Goal: Information Seeking & Learning: Learn about a topic

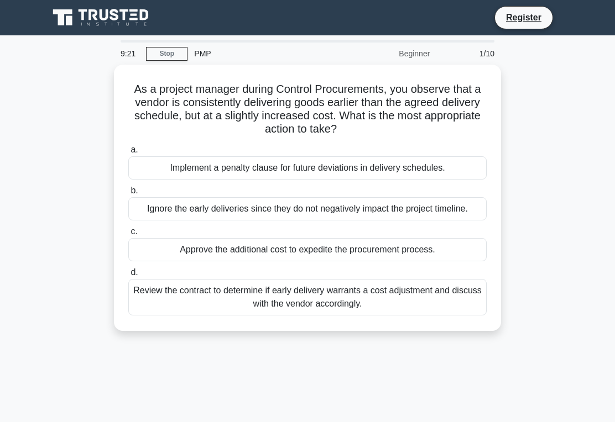
click at [355, 307] on div "Review the contract to determine if early delivery warrants a cost adjustment a…" at bounding box center [307, 297] width 358 height 36
click at [128, 276] on input "d. Review the contract to determine if early delivery warrants a cost adjustmen…" at bounding box center [128, 272] width 0 height 7
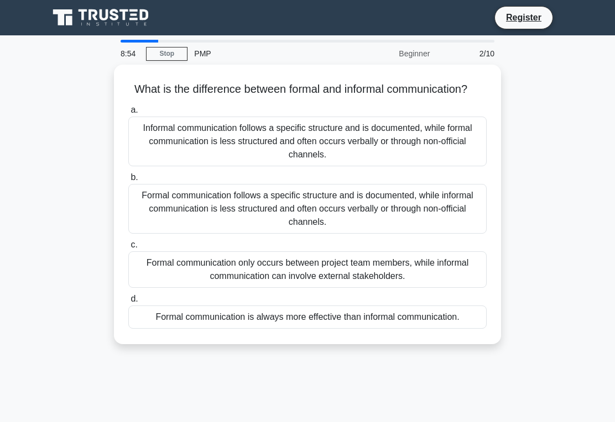
click at [383, 221] on div "Formal communication follows a specific structure and is documented, while info…" at bounding box center [307, 209] width 358 height 50
click at [128, 181] on input "b. Formal communication follows a specific structure and is documented, while i…" at bounding box center [128, 177] width 0 height 7
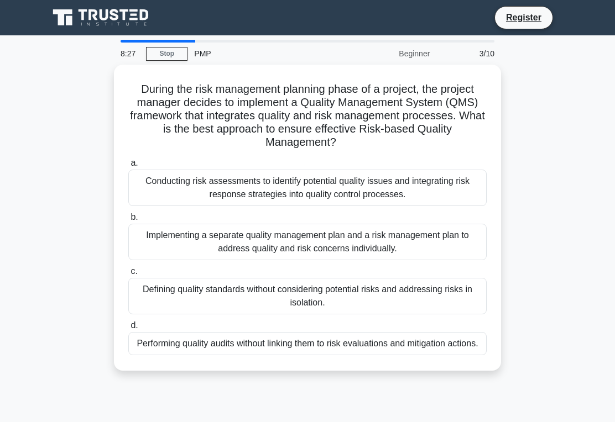
click at [333, 183] on div "Conducting risk assessments to identify potential quality issues and integratin…" at bounding box center [307, 188] width 358 height 36
click at [128, 167] on input "a. Conducting risk assessments to identify potential quality issues and integra…" at bounding box center [128, 163] width 0 height 7
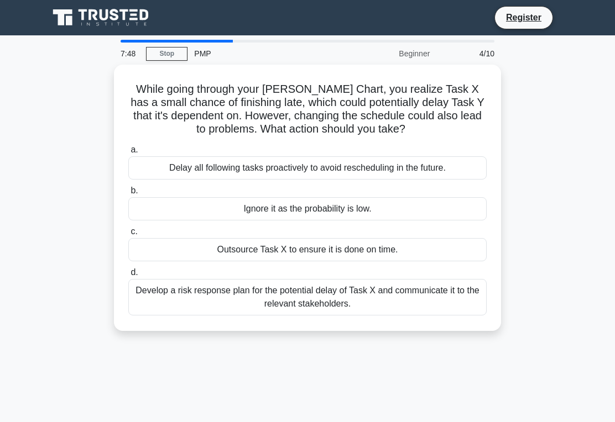
click at [342, 302] on div "Develop a risk response plan for the potential delay of Task X and communicate …" at bounding box center [307, 297] width 358 height 36
click at [128, 276] on input "d. Develop a risk response plan for the potential delay of Task X and communica…" at bounding box center [128, 272] width 0 height 7
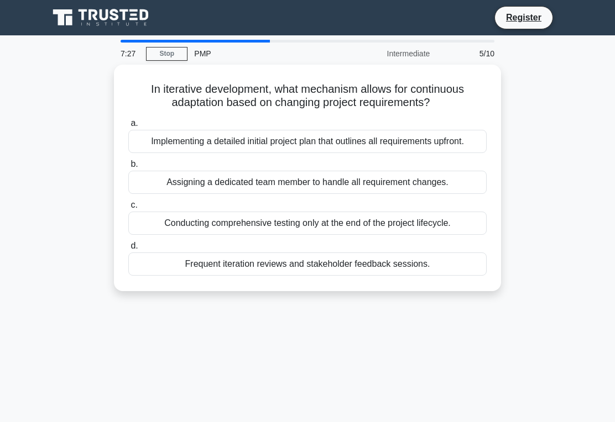
click at [330, 276] on div "Frequent iteration reviews and stakeholder feedback sessions." at bounding box center [307, 264] width 358 height 23
click at [128, 250] on input "d. Frequent iteration reviews and stakeholder feedback sessions." at bounding box center [128, 246] width 0 height 7
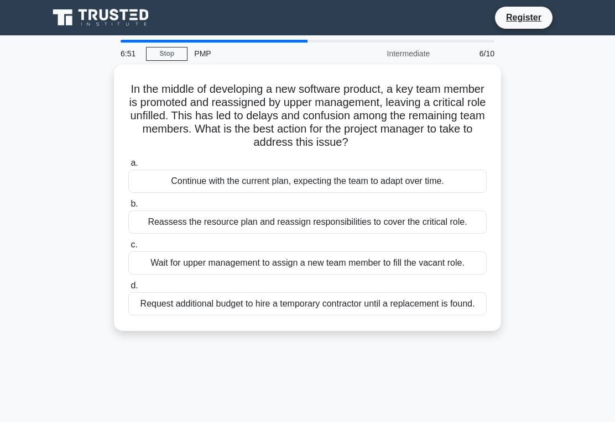
click at [417, 234] on div "Reassess the resource plan and reassign responsibilities to cover the critical …" at bounding box center [307, 222] width 358 height 23
click at [128, 208] on input "b. Reassess the resource plan and reassign responsibilities to cover the critic…" at bounding box center [128, 204] width 0 height 7
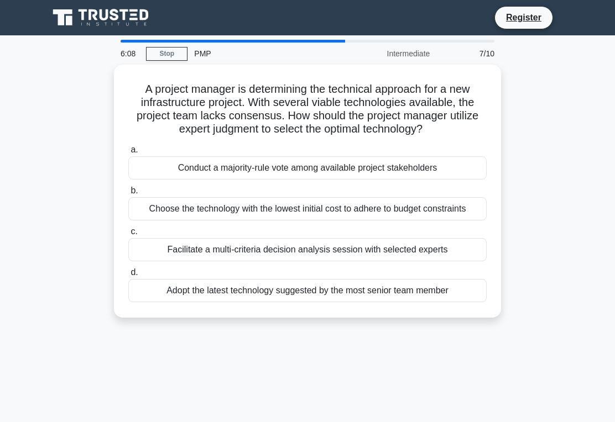
click at [377, 262] on div "Facilitate a multi-criteria decision analysis session with selected experts" at bounding box center [307, 249] width 358 height 23
click at [128, 236] on input "c. Facilitate a multi-criteria decision analysis session with selected experts" at bounding box center [128, 231] width 0 height 7
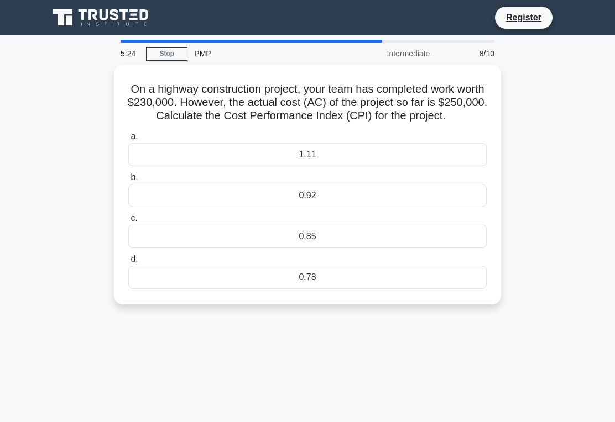
click at [369, 203] on div "0.92" at bounding box center [307, 195] width 358 height 23
click at [128, 181] on input "b. 0.92" at bounding box center [128, 177] width 0 height 7
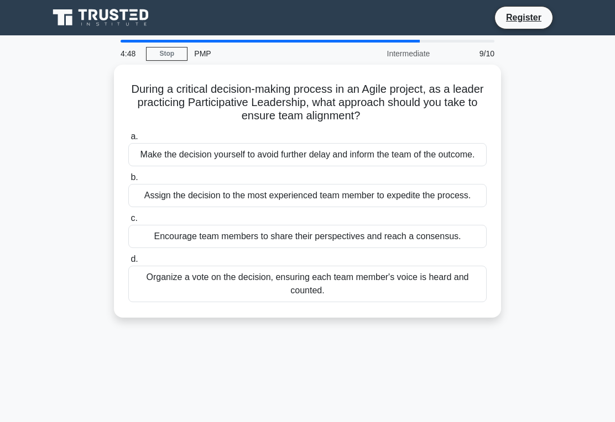
click at [330, 302] on div "Organize a vote on the decision, ensuring each team member's voice is heard and…" at bounding box center [307, 284] width 358 height 36
click at [128, 263] on input "d. Organize a vote on the decision, ensuring each team member's voice is heard …" at bounding box center [128, 259] width 0 height 7
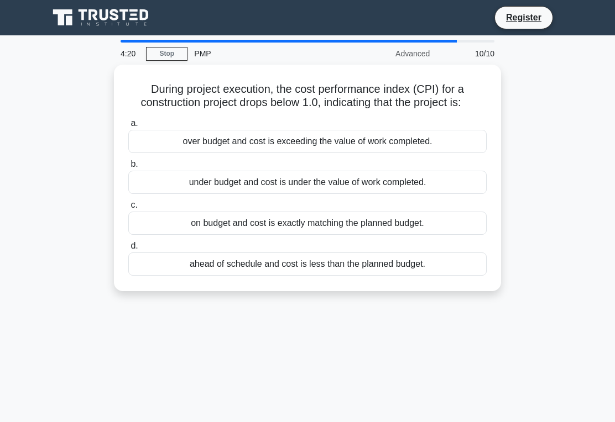
click at [299, 153] on div "over budget and cost is exceeding the value of work completed." at bounding box center [307, 141] width 358 height 23
click at [128, 127] on input "a. over budget and cost is exceeding the value of work completed." at bounding box center [128, 123] width 0 height 7
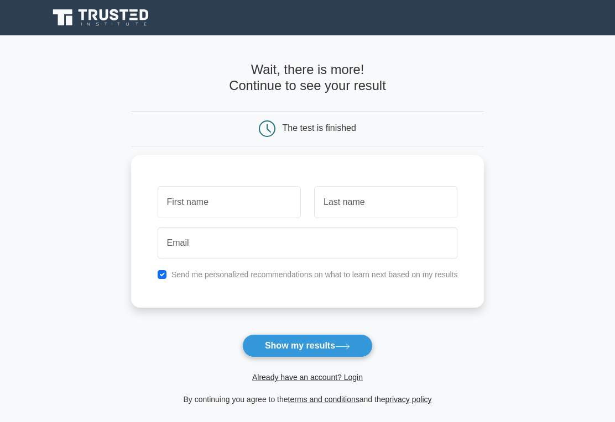
click at [255, 201] on input "text" at bounding box center [229, 202] width 143 height 32
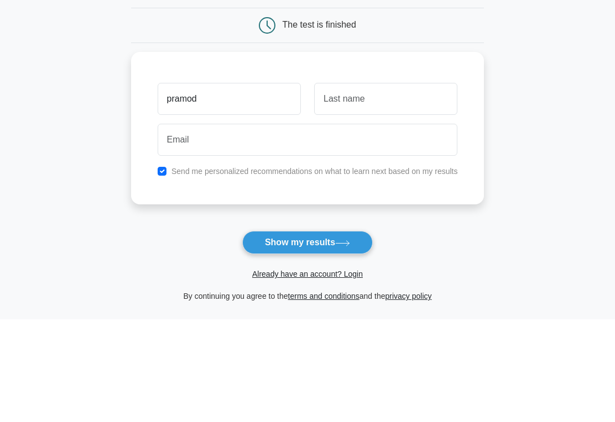
type input "pramod"
click at [385, 186] on input "text" at bounding box center [385, 202] width 143 height 32
type input "shetty"
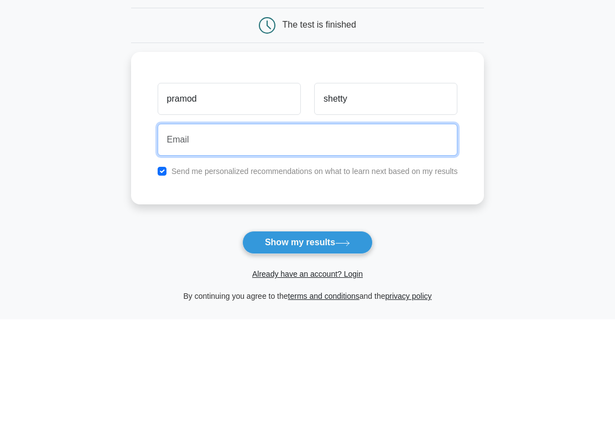
click at [334, 227] on input "email" at bounding box center [308, 243] width 300 height 32
type input "pramodshetty53@gmail.com"
click at [307, 335] on button "Show my results" at bounding box center [307, 346] width 131 height 23
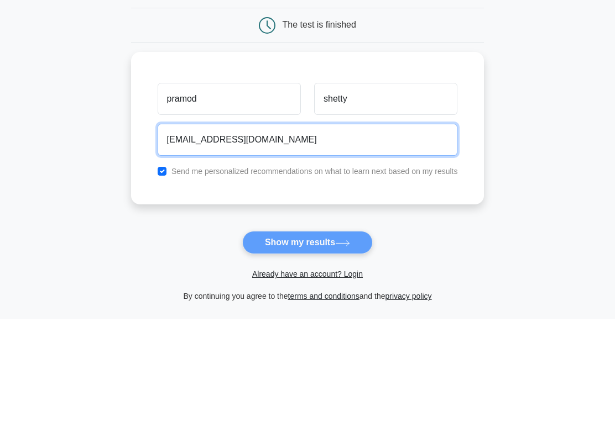
scroll to position [103, 0]
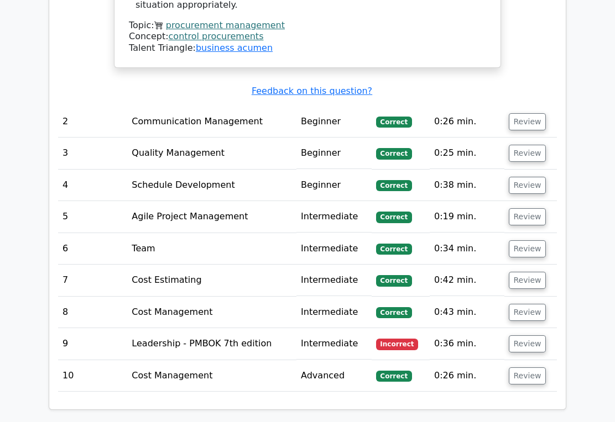
scroll to position [1470, 0]
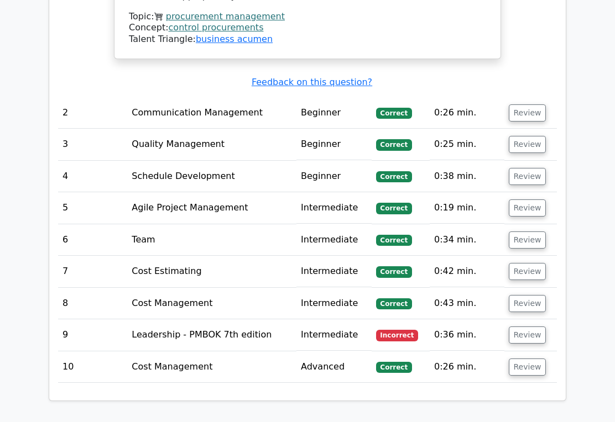
click at [529, 327] on button "Review" at bounding box center [528, 335] width 38 height 17
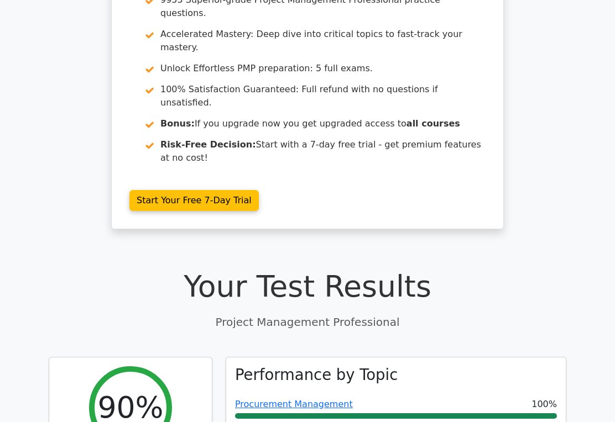
scroll to position [137, 0]
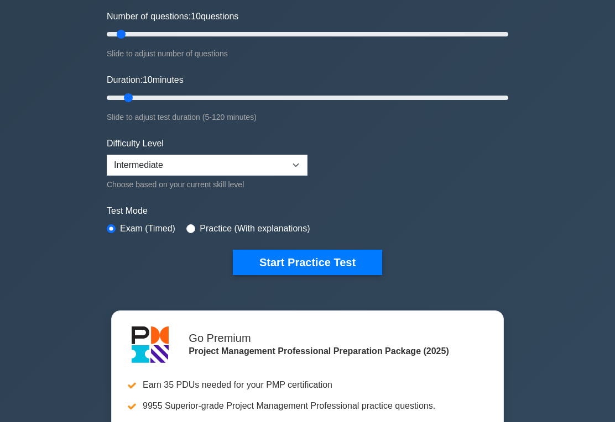
scroll to position [149, 0]
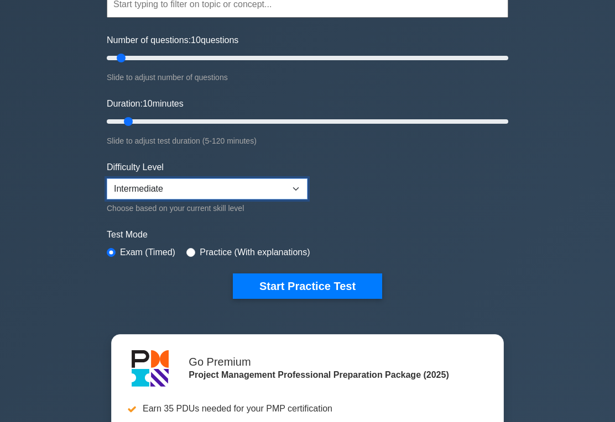
click at [285, 186] on select "Beginner Intermediate Expert" at bounding box center [207, 189] width 201 height 21
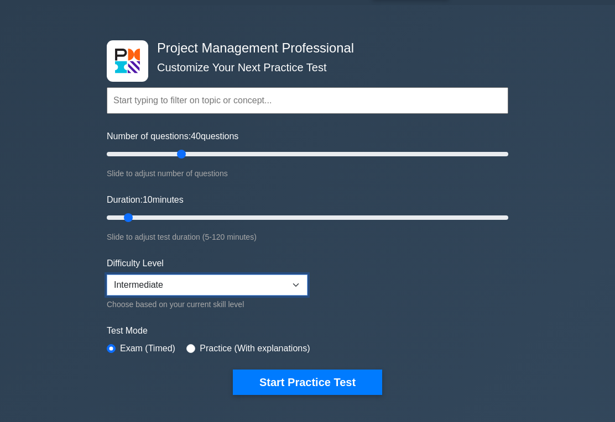
scroll to position [0, 0]
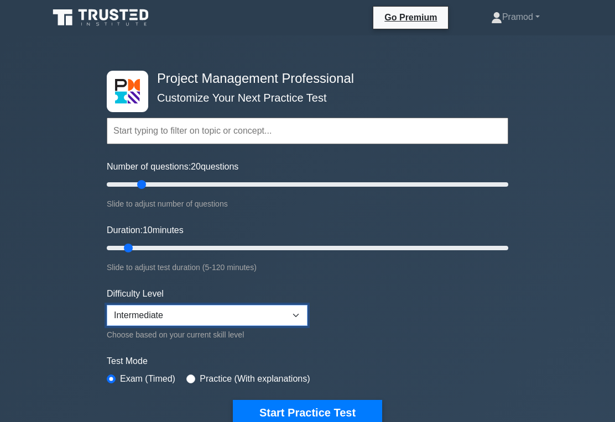
type input "15"
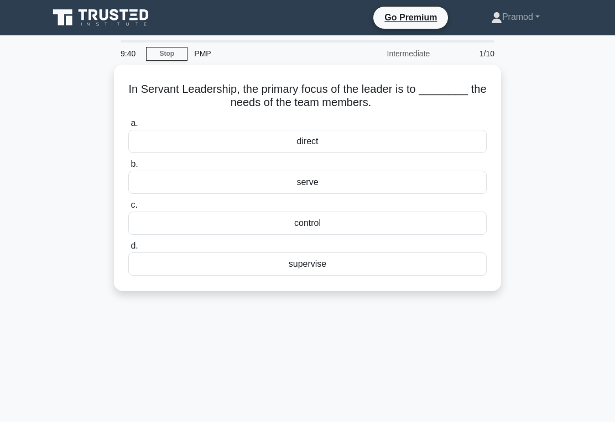
click at [351, 143] on div "direct" at bounding box center [307, 141] width 358 height 23
click at [128, 127] on input "a. direct" at bounding box center [128, 123] width 0 height 7
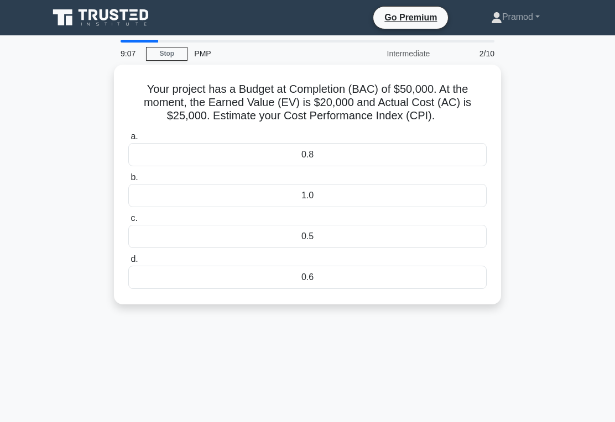
click at [368, 166] on div "0.8" at bounding box center [307, 154] width 358 height 23
click at [128, 140] on input "a. 0.8" at bounding box center [128, 136] width 0 height 7
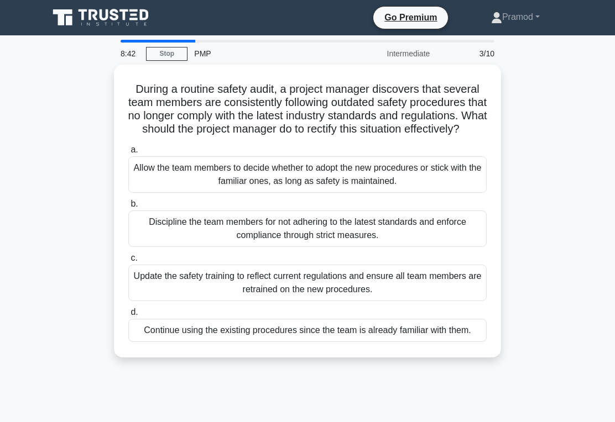
click at [329, 294] on div "Update the safety training to reflect current regulations and ensure all team m…" at bounding box center [307, 283] width 358 height 36
click at [128, 262] on input "c. Update the safety training to reflect current regulations and ensure all tea…" at bounding box center [128, 258] width 0 height 7
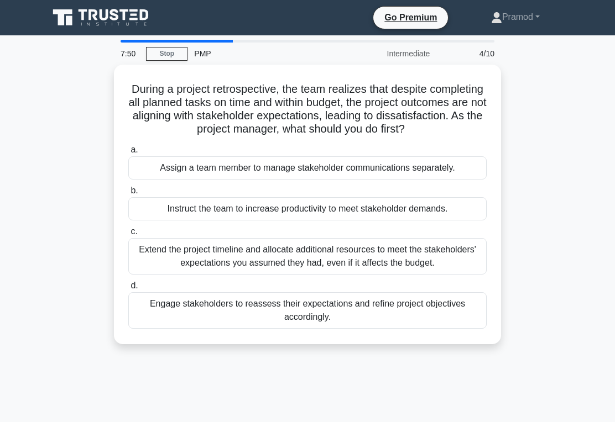
click at [313, 221] on div "Instruct the team to increase productivity to meet stakeholder demands." at bounding box center [307, 208] width 358 height 23
click at [128, 195] on input "b. Instruct the team to increase productivity to meet stakeholder demands." at bounding box center [128, 190] width 0 height 7
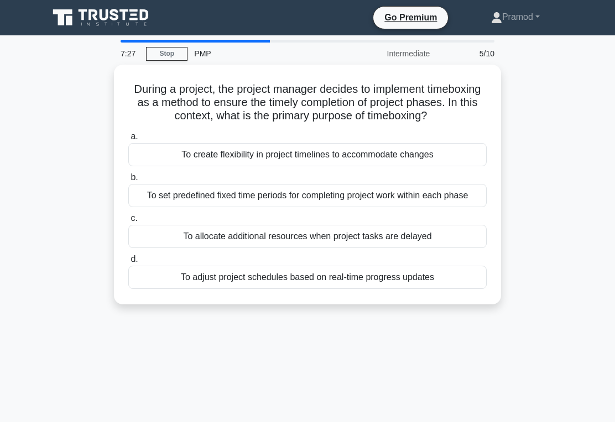
click at [287, 207] on div "To set predefined fixed time periods for completing project work within each ph…" at bounding box center [307, 195] width 358 height 23
click at [128, 181] on input "b. To set predefined fixed time periods for completing project work within each…" at bounding box center [128, 177] width 0 height 7
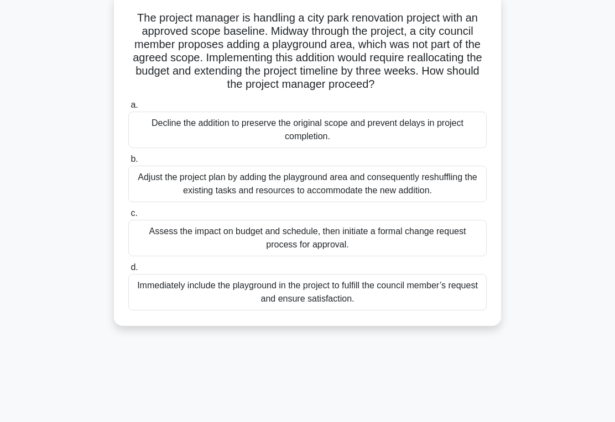
scroll to position [71, 0]
click at [376, 257] on div "Assess the impact on budget and schedule, then initiate a formal change request…" at bounding box center [307, 238] width 358 height 36
click at [128, 217] on input "c. Assess the impact on budget and schedule, then initiate a formal change requ…" at bounding box center [128, 213] width 0 height 7
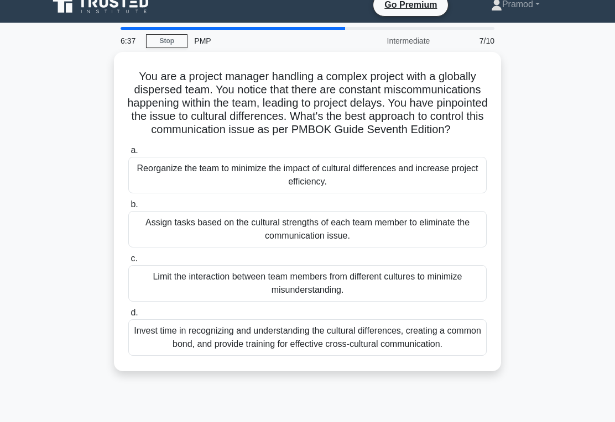
scroll to position [12, 0]
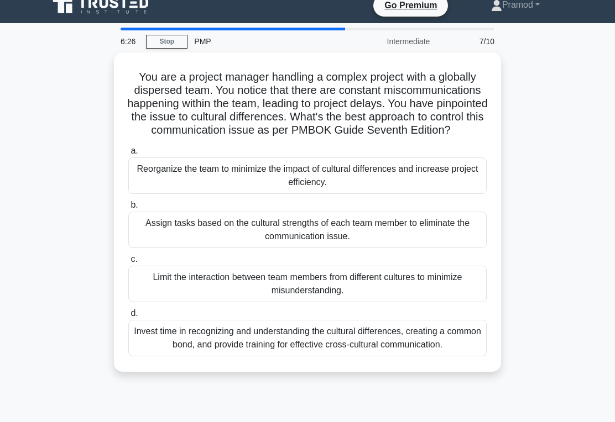
click at [413, 357] on div "Invest time in recognizing and understanding the cultural differences, creating…" at bounding box center [307, 338] width 358 height 36
click at [128, 317] on input "d. Invest time in recognizing and understanding the cultural differences, creat…" at bounding box center [128, 313] width 0 height 7
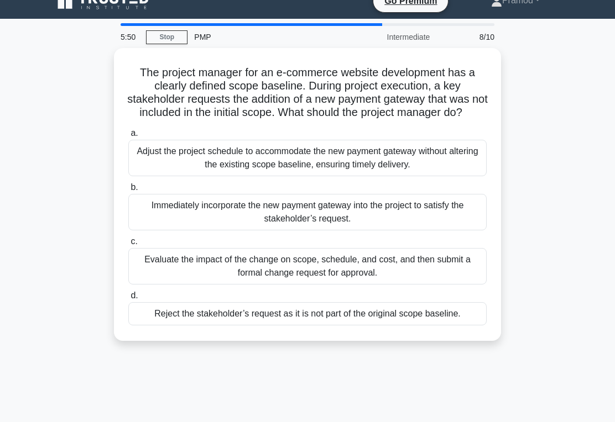
scroll to position [14, 0]
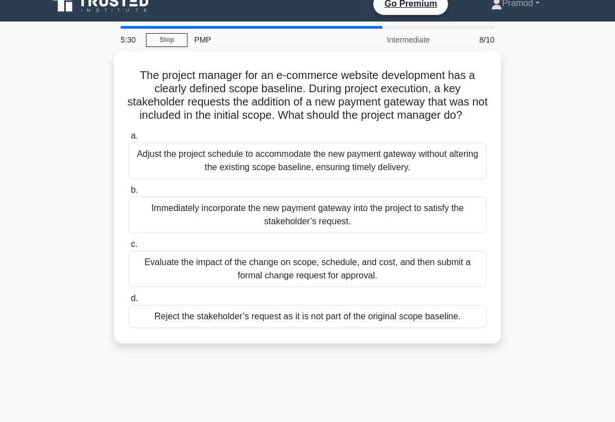
click at [261, 179] on div "Adjust the project schedule to accommodate the new payment gateway without alte…" at bounding box center [307, 161] width 358 height 36
click at [128, 140] on input "a. Adjust the project schedule to accommodate the new payment gateway without a…" at bounding box center [128, 136] width 0 height 7
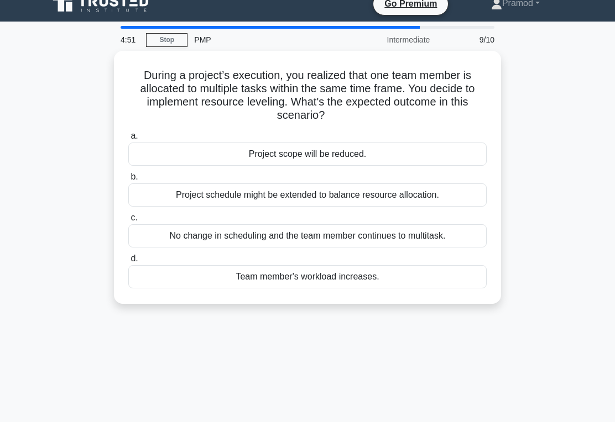
click at [157, 196] on div "Project schedule might be extended to balance resource allocation." at bounding box center [307, 195] width 358 height 23
click at [128, 181] on input "b. Project schedule might be extended to balance resource allocation." at bounding box center [128, 177] width 0 height 7
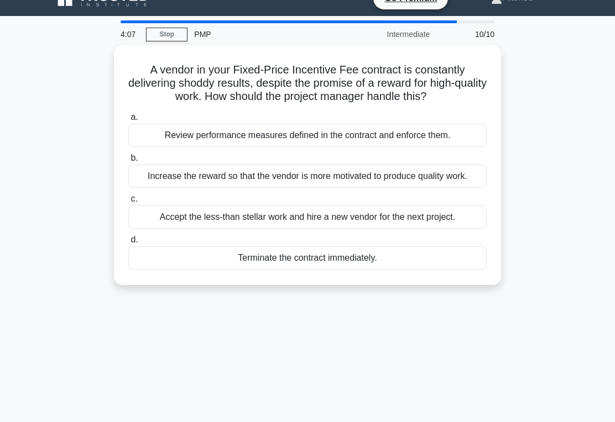
scroll to position [19, 0]
click at [363, 270] on div "Terminate the contract immediately." at bounding box center [307, 258] width 358 height 23
click at [128, 244] on input "d. Terminate the contract immediately." at bounding box center [128, 240] width 0 height 7
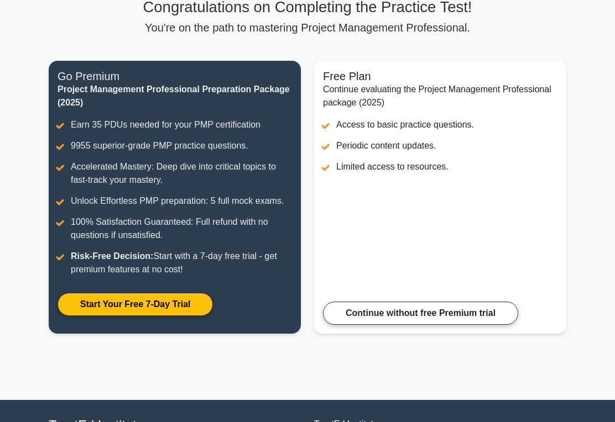
scroll to position [89, 0]
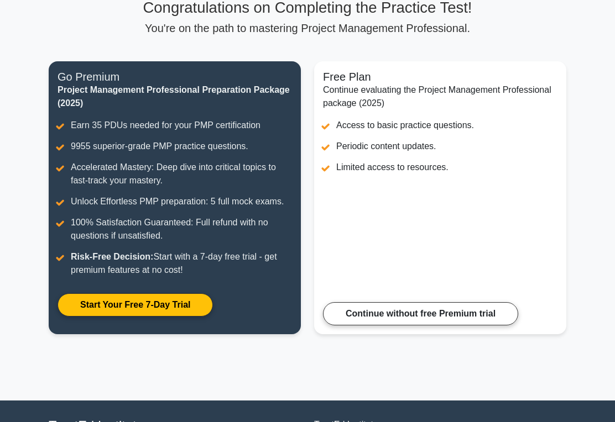
click at [485, 321] on link "Continue without free Premium trial" at bounding box center [420, 314] width 195 height 23
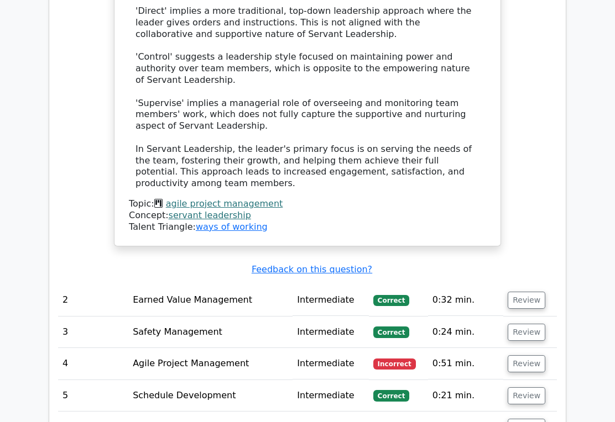
scroll to position [1433, 0]
click at [530, 356] on button "Review" at bounding box center [527, 364] width 38 height 17
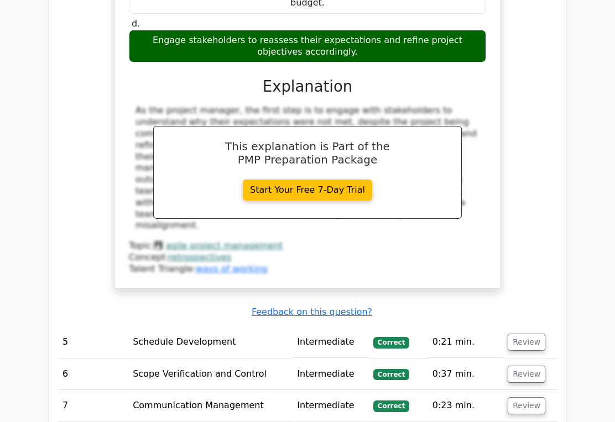
scroll to position [2022, 0]
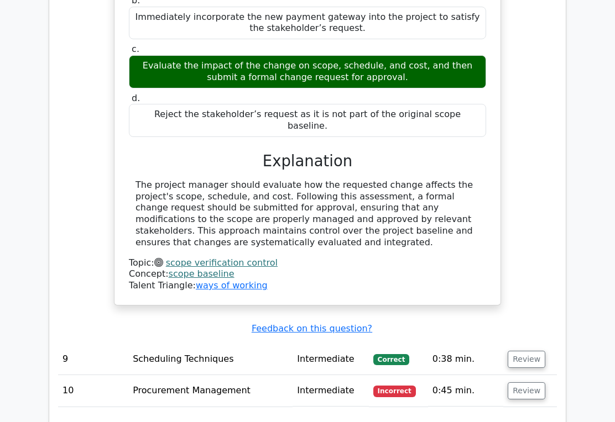
scroll to position [2621, 0]
click at [526, 383] on button "Review" at bounding box center [527, 391] width 38 height 17
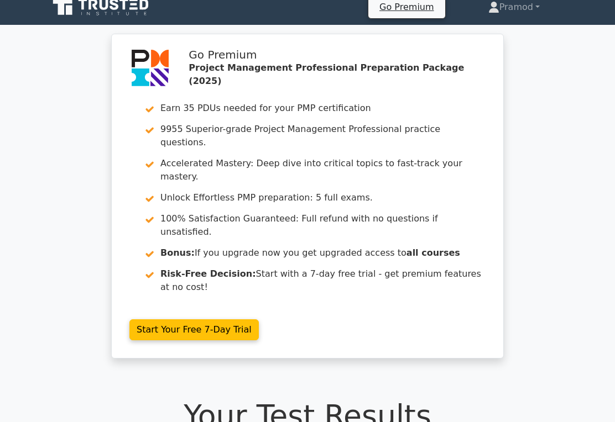
scroll to position [0, 0]
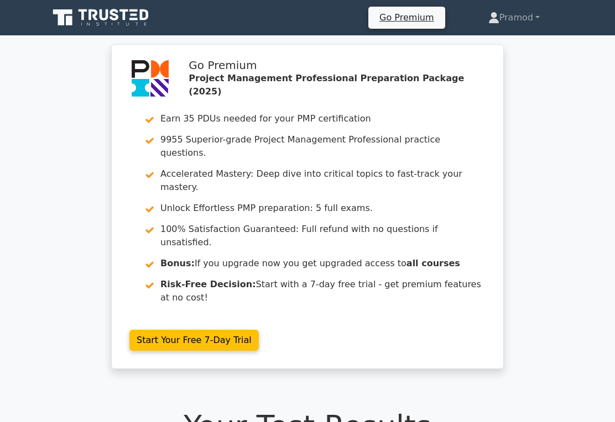
click at [84, 20] on icon at bounding box center [102, 17] width 106 height 21
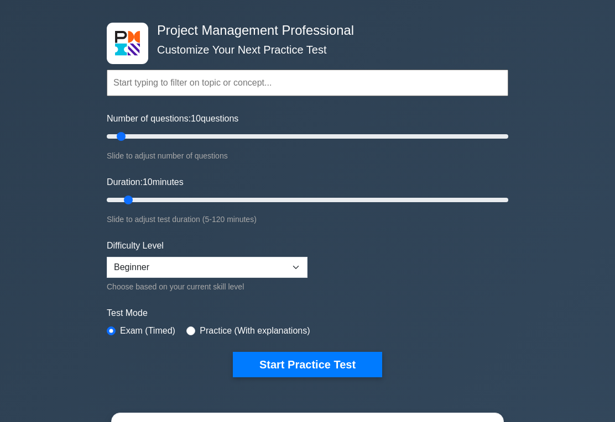
scroll to position [48, 0]
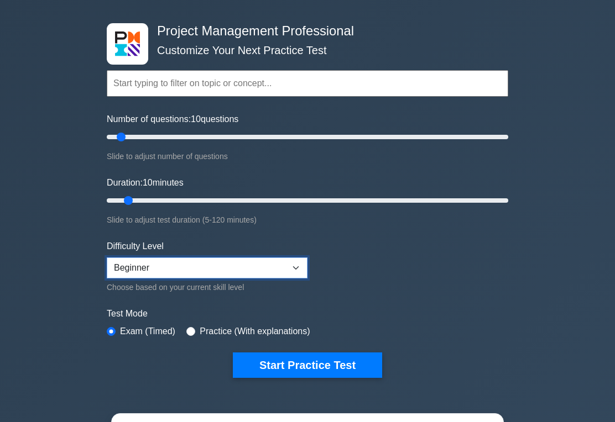
click at [121, 268] on select "Beginner Intermediate Expert" at bounding box center [207, 268] width 201 height 21
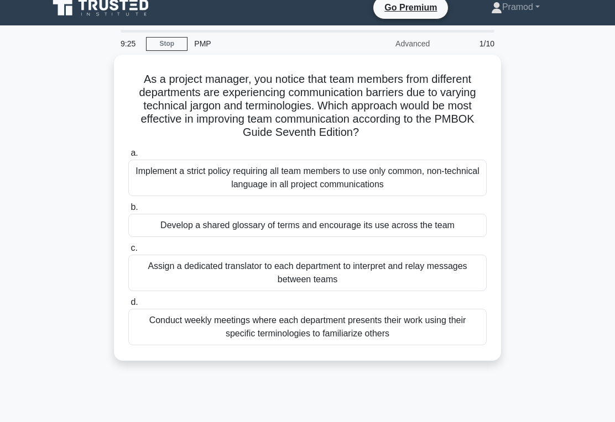
scroll to position [10, 0]
click at [457, 237] on div "Develop a shared glossary of terms and encourage its use across the team" at bounding box center [307, 225] width 358 height 23
click at [128, 211] on input "b. Develop a shared glossary of terms and encourage its use across the team" at bounding box center [128, 207] width 0 height 7
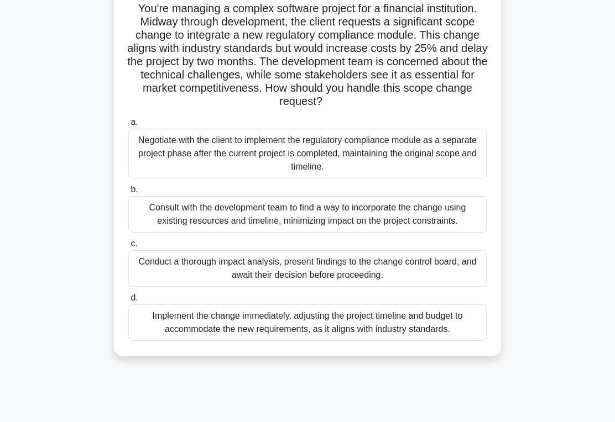
scroll to position [77, 0]
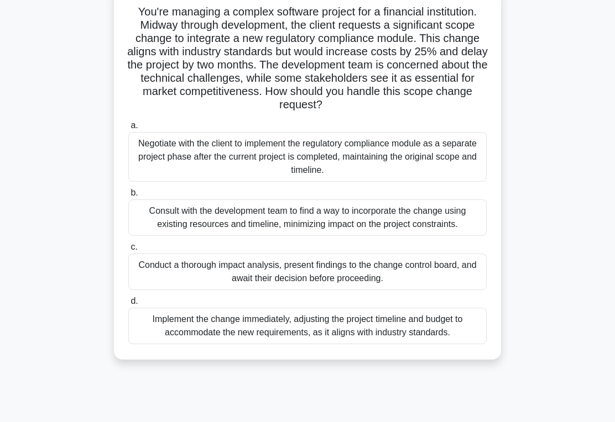
click at [383, 290] on div "Conduct a thorough impact analysis, present findings to the change control boar…" at bounding box center [307, 272] width 358 height 36
click at [128, 251] on input "c. Conduct a thorough impact analysis, present findings to the change control b…" at bounding box center [128, 247] width 0 height 7
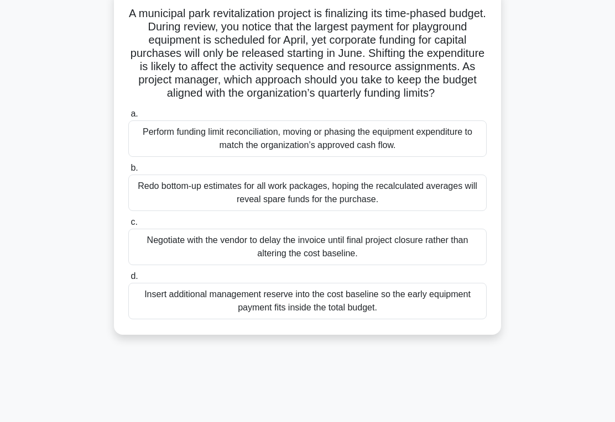
scroll to position [74, 0]
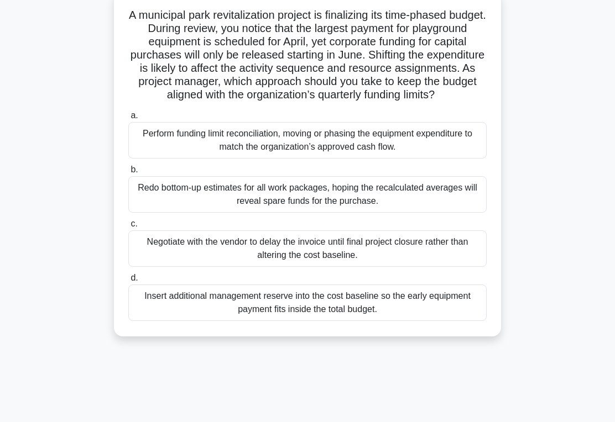
click at [358, 267] on div "Negotiate with the vendor to delay the invoice until final project closure rath…" at bounding box center [307, 249] width 358 height 36
click at [128, 228] on input "c. Negotiate with the vendor to delay the invoice until final project closure r…" at bounding box center [128, 224] width 0 height 7
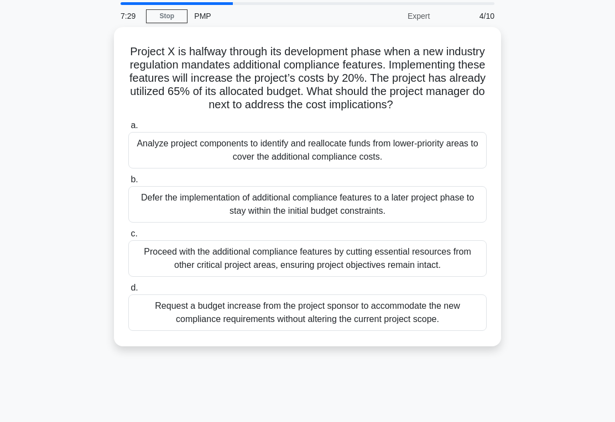
scroll to position [35, 0]
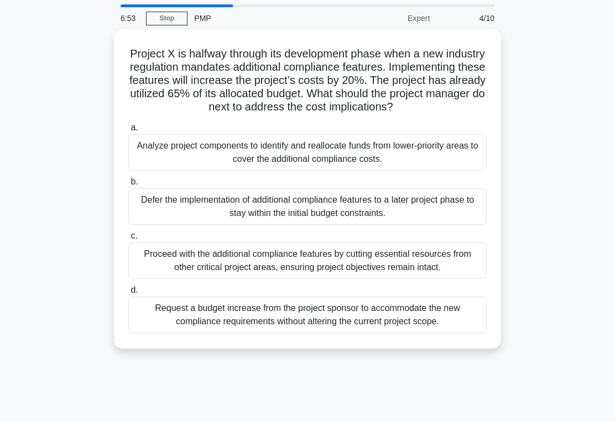
click at [459, 333] on div "Request a budget increase from the project sponsor to accommodate the new compl…" at bounding box center [307, 315] width 358 height 36
click at [128, 294] on input "d. Request a budget increase from the project sponsor to accommodate the new co…" at bounding box center [128, 290] width 0 height 7
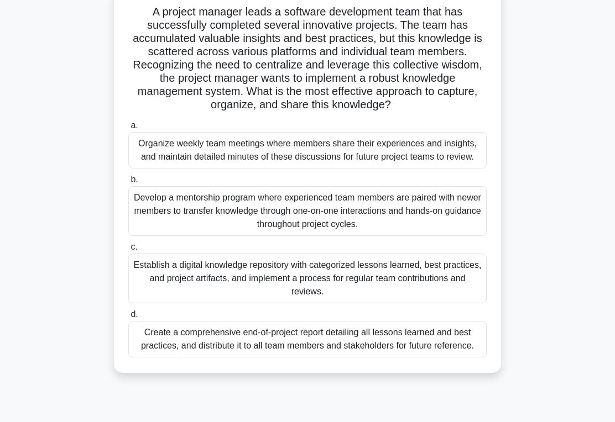
scroll to position [79, 0]
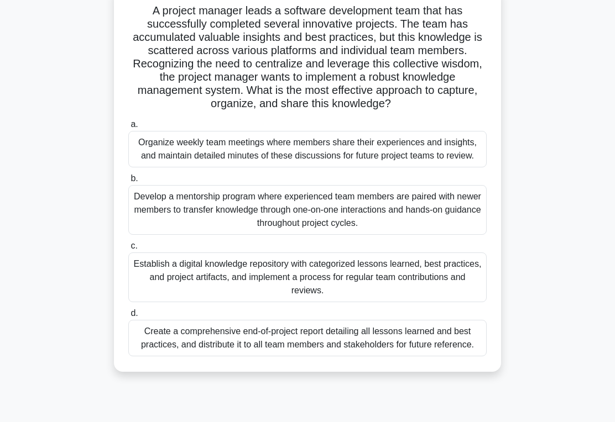
click at [150, 302] on div "Establish a digital knowledge repository with categorized lessons learned, best…" at bounding box center [307, 278] width 358 height 50
click at [128, 250] on input "c. Establish a digital knowledge repository with categorized lessons learned, b…" at bounding box center [128, 246] width 0 height 7
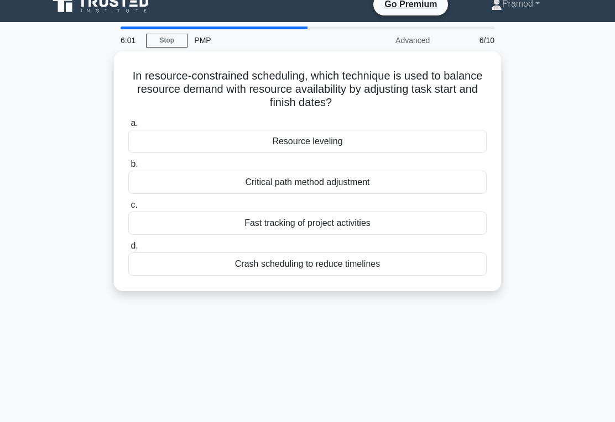
scroll to position [0, 0]
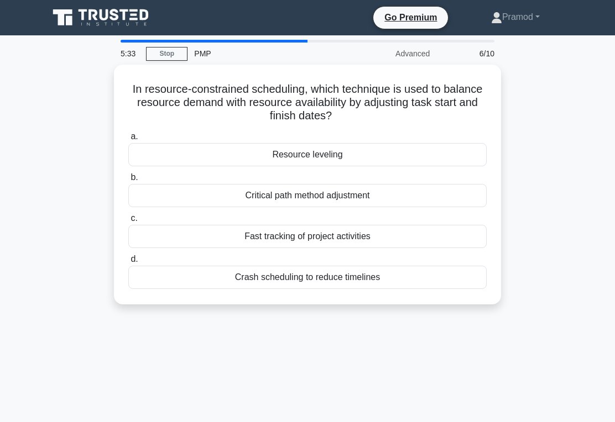
click at [152, 153] on div "Resource leveling" at bounding box center [307, 154] width 358 height 23
click at [128, 140] on input "a. Resource leveling" at bounding box center [128, 136] width 0 height 7
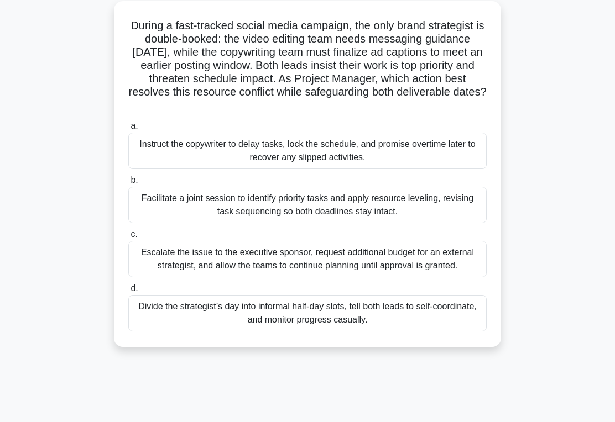
scroll to position [62, 0]
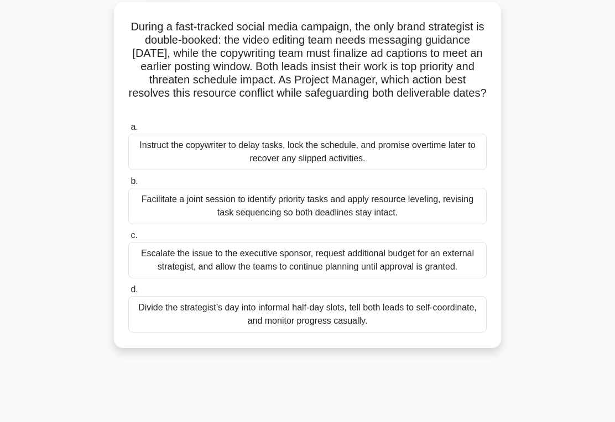
click at [451, 209] on div "Facilitate a joint session to identify priority tasks and apply resource leveli…" at bounding box center [307, 206] width 358 height 36
click at [128, 185] on input "b. Facilitate a joint session to identify priority tasks and apply resource lev…" at bounding box center [128, 181] width 0 height 7
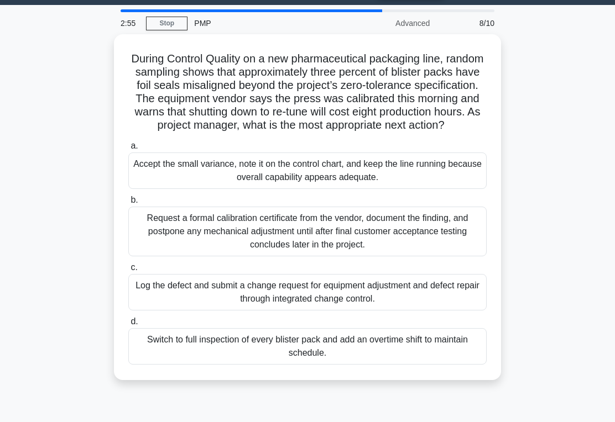
scroll to position [31, 0]
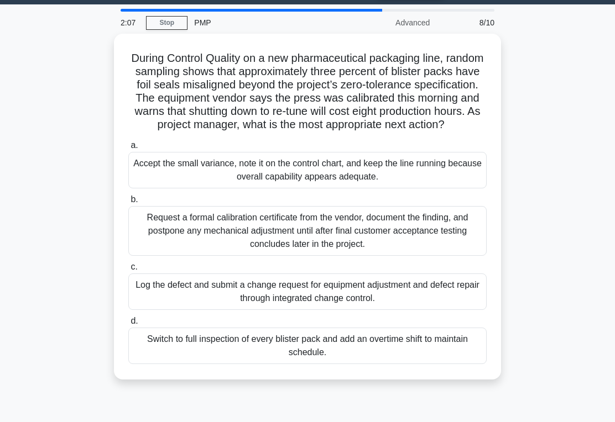
click at [458, 304] on div "Log the defect and submit a change request for equipment adjustment and defect …" at bounding box center [307, 292] width 358 height 36
click at [128, 271] on input "c. Log the defect and submit a change request for equipment adjustment and defe…" at bounding box center [128, 267] width 0 height 7
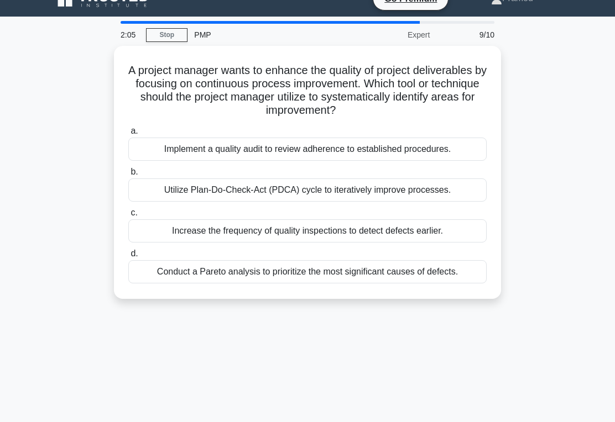
scroll to position [0, 0]
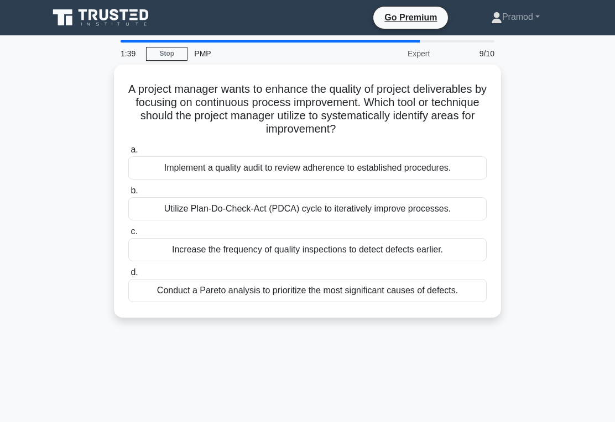
click at [465, 210] on div "Utilize Plan-Do-Check-Act (PDCA) cycle to iteratively improve processes." at bounding box center [307, 208] width 358 height 23
click at [128, 195] on input "b. Utilize Plan-Do-Check-Act (PDCA) cycle to iteratively improve processes." at bounding box center [128, 190] width 0 height 7
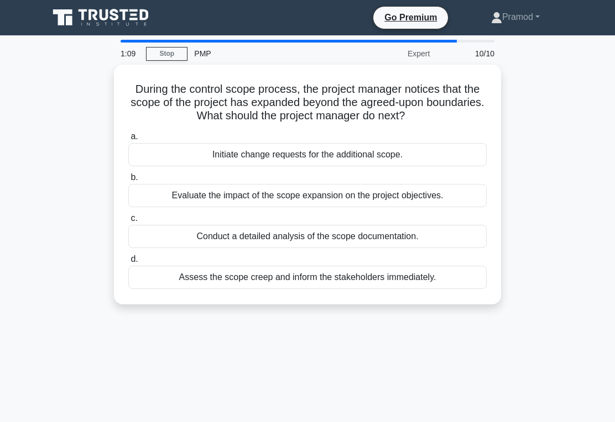
click at [465, 278] on div "Assess the scope creep and inform the stakeholders immediately." at bounding box center [307, 277] width 358 height 23
click at [128, 263] on input "d. Assess the scope creep and inform the stakeholders immediately." at bounding box center [128, 259] width 0 height 7
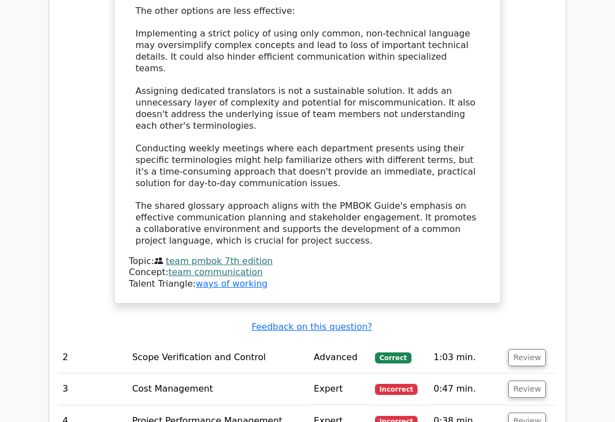
scroll to position [1556, 0]
click at [531, 349] on button "Review" at bounding box center [527, 357] width 38 height 17
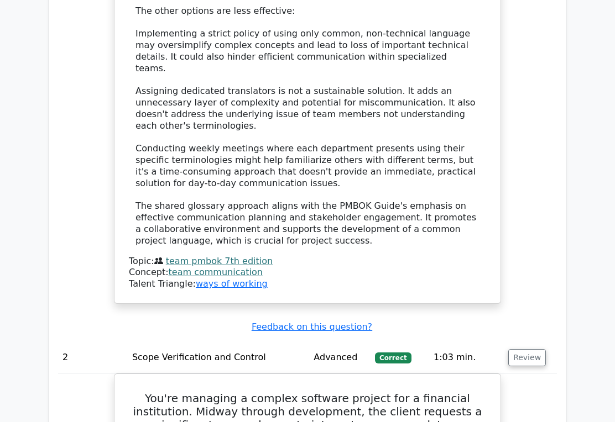
click at [521, 349] on button "Review" at bounding box center [527, 357] width 38 height 17
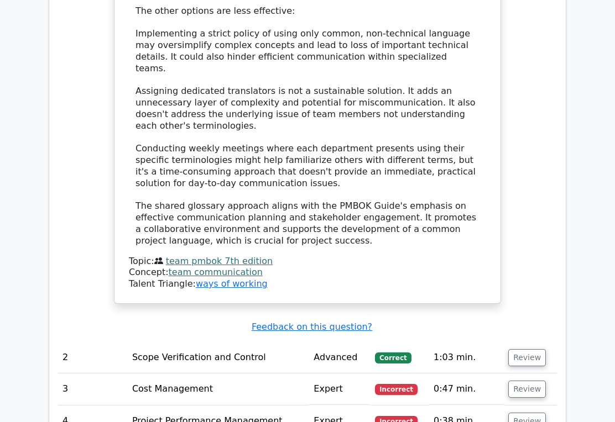
click at [526, 349] on button "Review" at bounding box center [527, 357] width 38 height 17
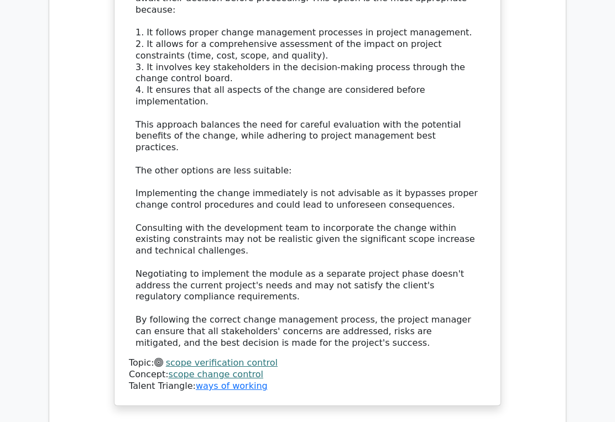
scroll to position [2390, 0]
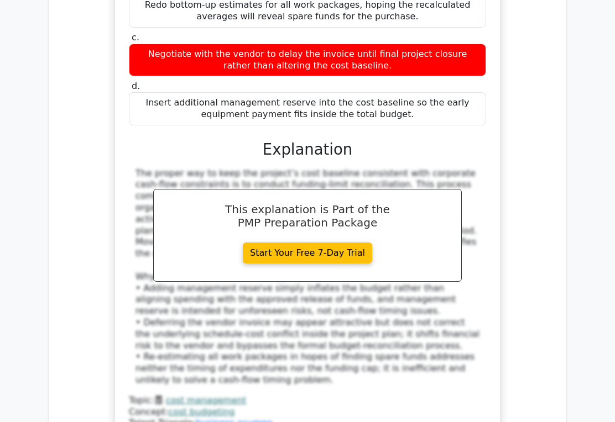
scroll to position [3049, 0]
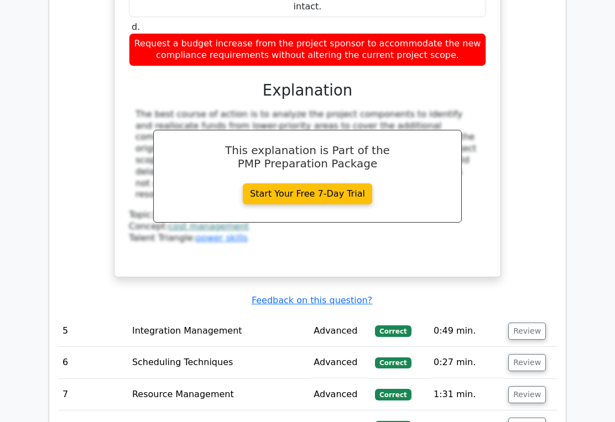
scroll to position [3780, 0]
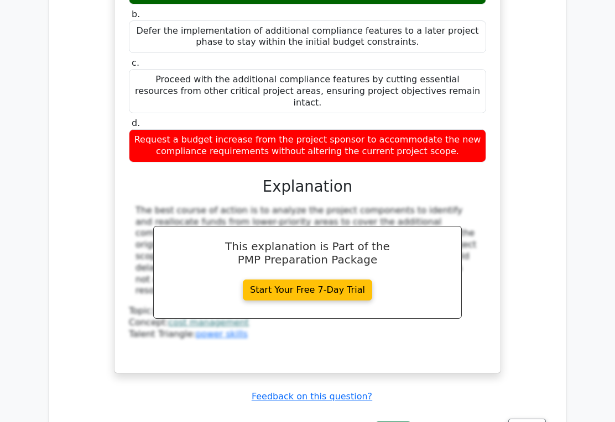
scroll to position [3687, 0]
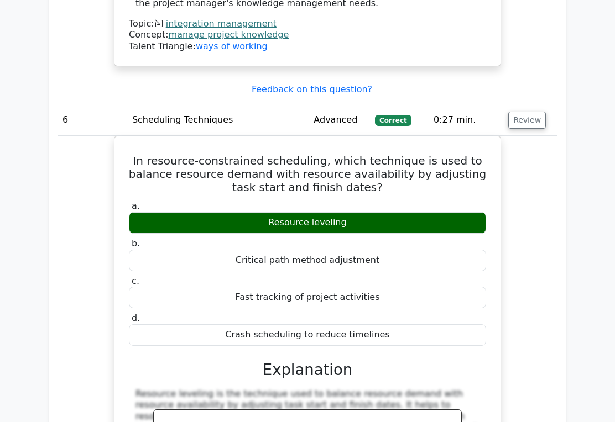
scroll to position [4965, 0]
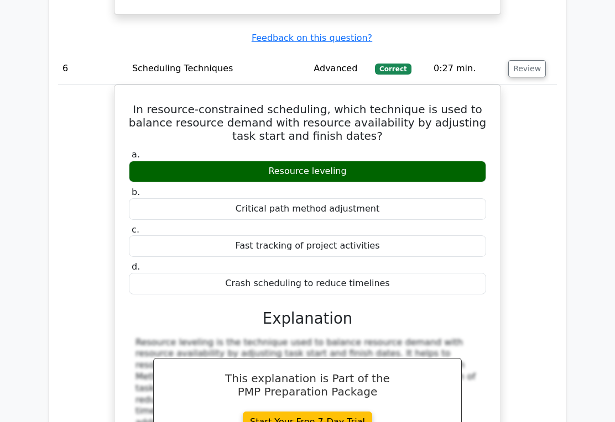
scroll to position [5018, 0]
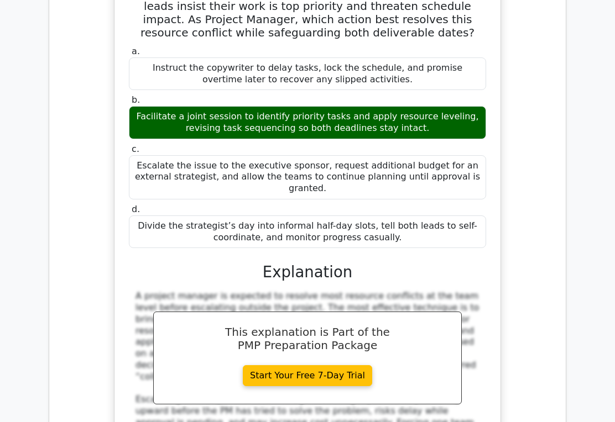
scroll to position [5663, 0]
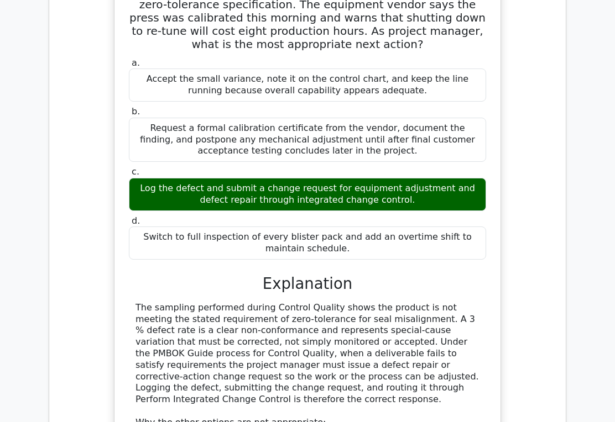
scroll to position [6337, 0]
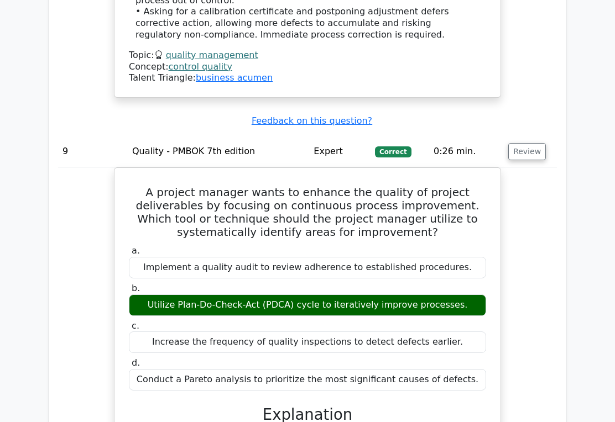
scroll to position [6833, 0]
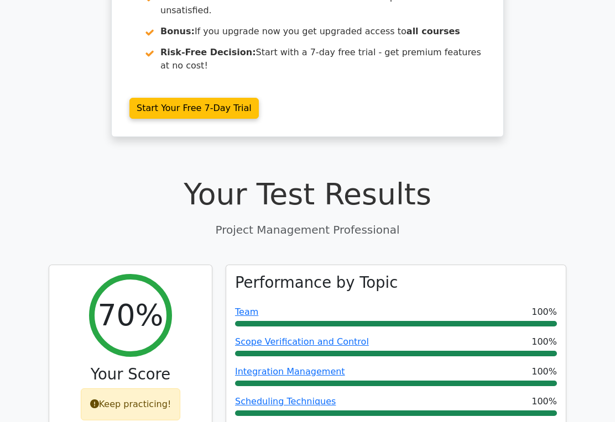
scroll to position [0, 0]
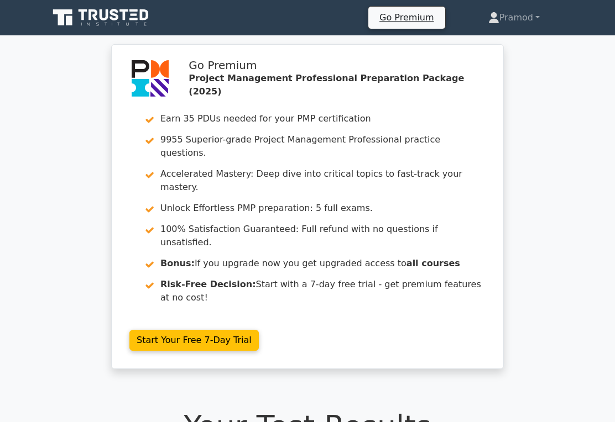
click at [88, 24] on icon at bounding box center [88, 24] width 3 height 3
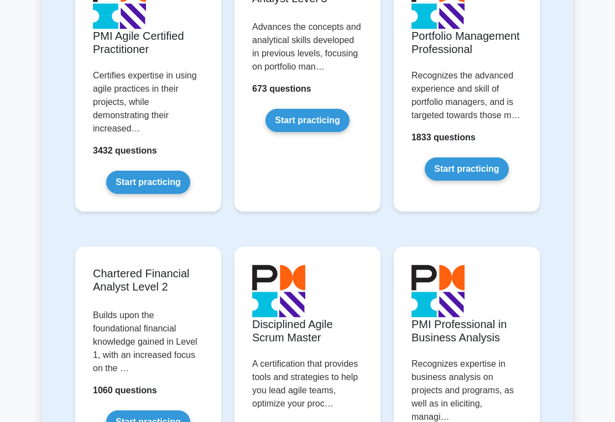
scroll to position [1452, 0]
click at [130, 194] on link "Start practicing" at bounding box center [147, 182] width 83 height 23
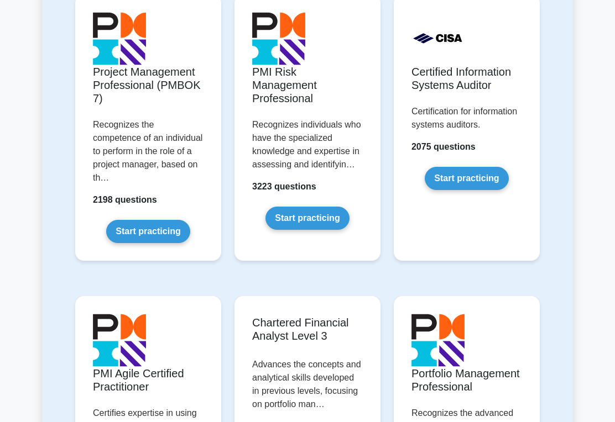
scroll to position [1112, 0]
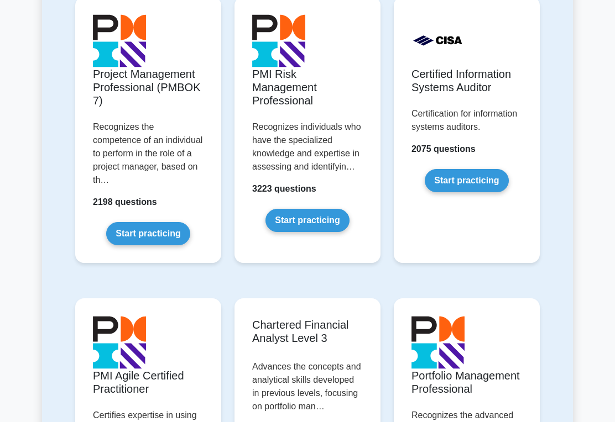
click at [123, 246] on link "Start practicing" at bounding box center [147, 233] width 83 height 23
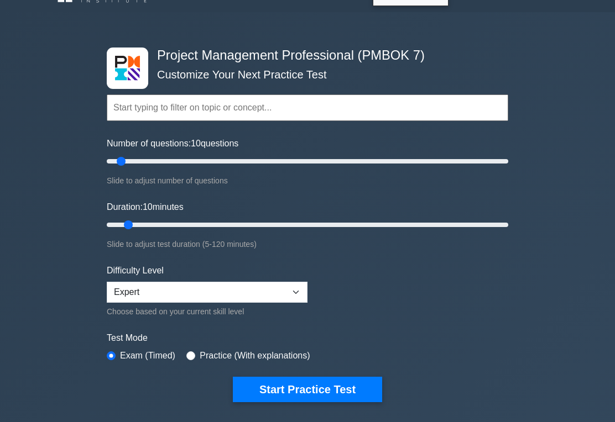
scroll to position [22, 0]
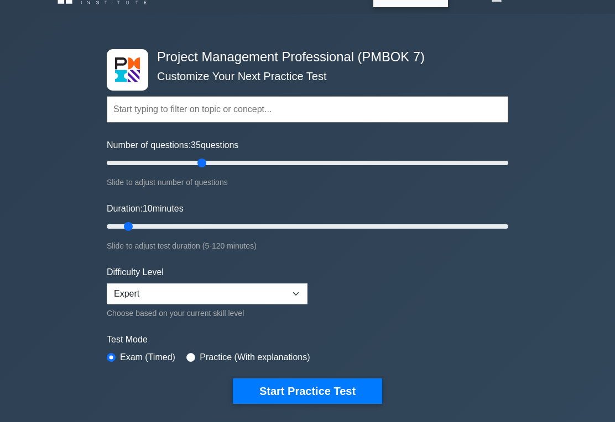
click at [202, 164] on input "Number of questions: 35 questions" at bounding box center [307, 162] width 401 height 13
type input "5"
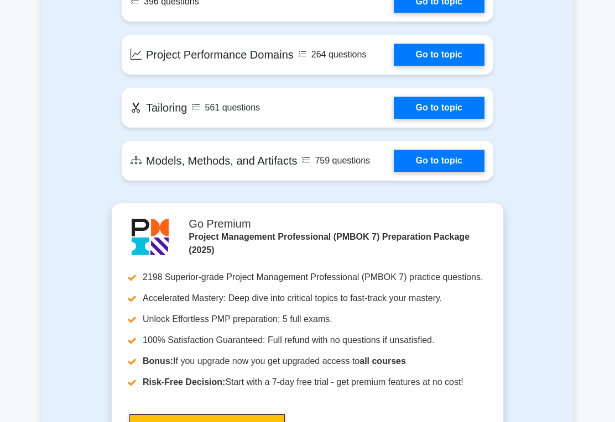
scroll to position [949, 0]
